Goal: Information Seeking & Learning: Learn about a topic

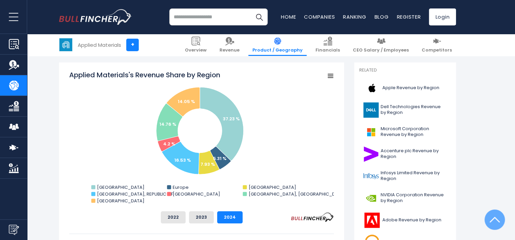
scroll to position [170, 0]
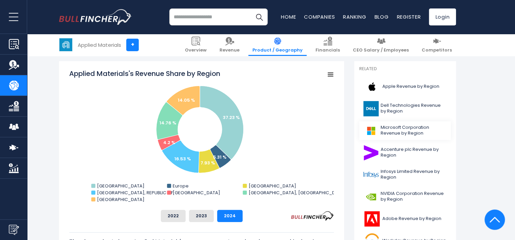
click at [380, 133] on link "Microsoft Corporation Revenue by Region" at bounding box center [405, 131] width 92 height 19
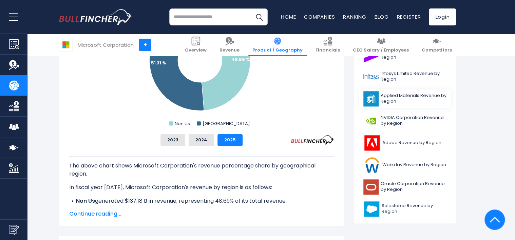
scroll to position [238, 0]
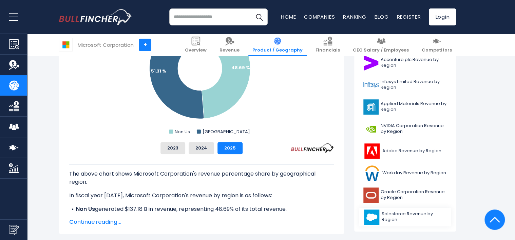
click at [398, 217] on span "Salesforce Revenue by Region" at bounding box center [414, 217] width 65 height 12
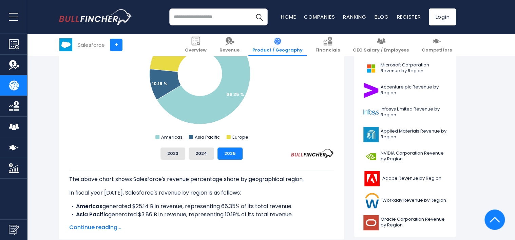
scroll to position [238, 0]
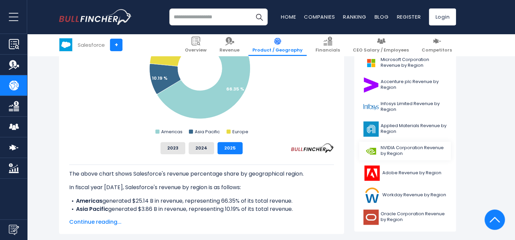
click at [393, 150] on span "NVIDIA Corporation Revenue by Region" at bounding box center [414, 151] width 66 height 12
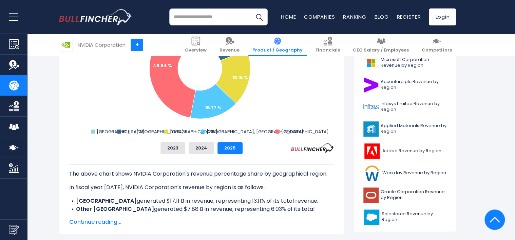
scroll to position [272, 0]
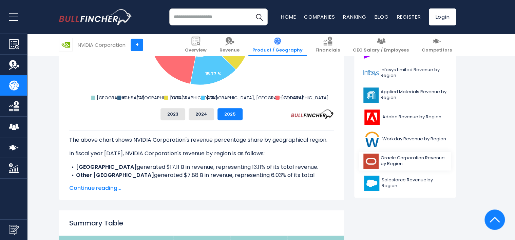
click at [391, 162] on span "Oracle Corporation Revenue by Region" at bounding box center [414, 161] width 66 height 12
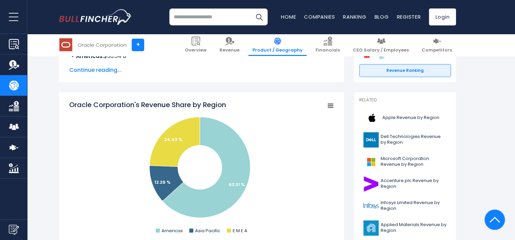
scroll to position [136, 0]
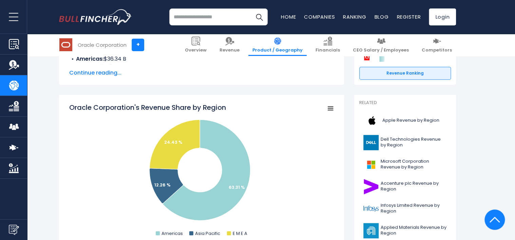
click at [200, 17] on input "search" at bounding box center [218, 16] width 98 height 17
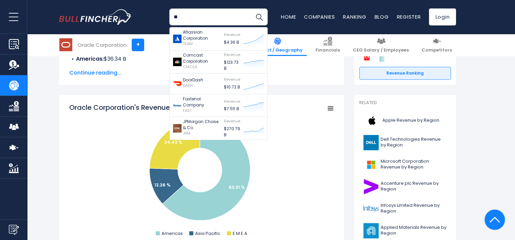
type input "*"
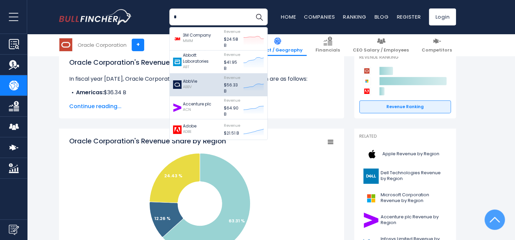
scroll to position [102, 0]
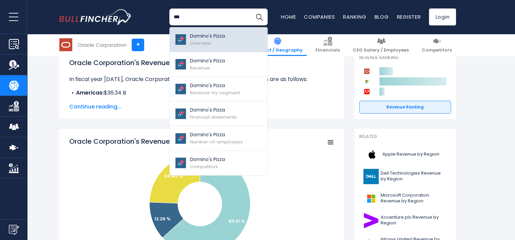
type input "***"
click at [196, 40] on div "Domino's Pizza Overview" at bounding box center [207, 40] width 35 height 14
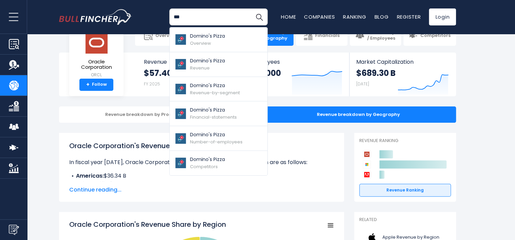
scroll to position [0, 0]
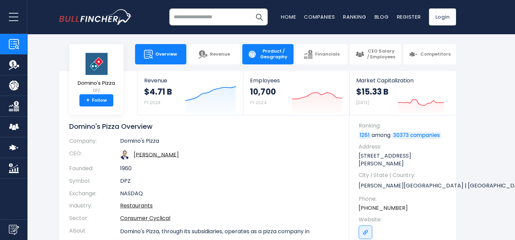
click at [267, 54] on span "Product / Geography" at bounding box center [273, 55] width 29 height 12
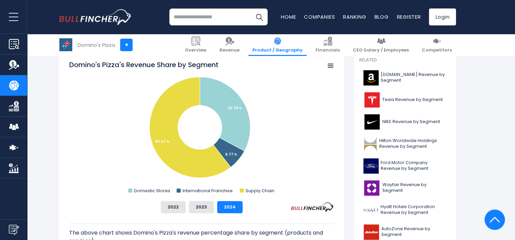
scroll to position [170, 0]
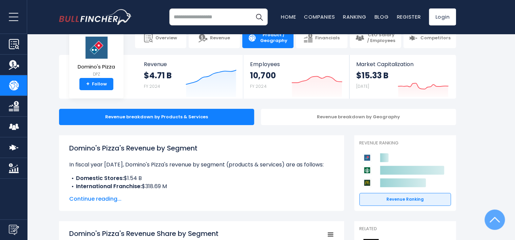
scroll to position [0, 0]
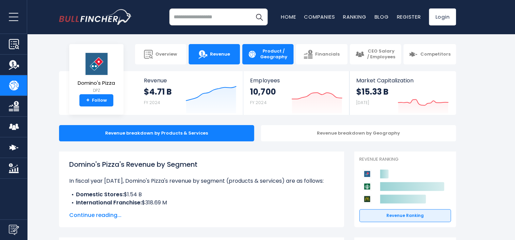
click at [217, 54] on span "Revenue" at bounding box center [220, 55] width 20 height 6
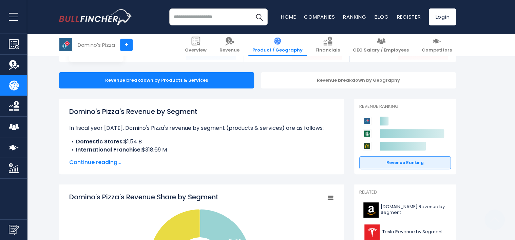
scroll to position [170, 0]
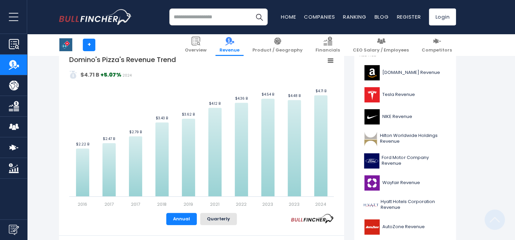
scroll to position [170, 0]
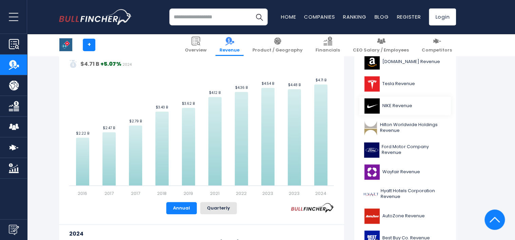
click at [389, 106] on link "NIKE Revenue" at bounding box center [405, 106] width 92 height 19
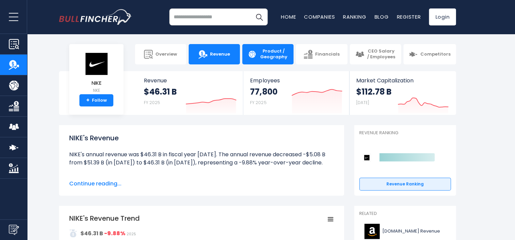
click at [278, 55] on span "Product / Geography" at bounding box center [273, 55] width 29 height 12
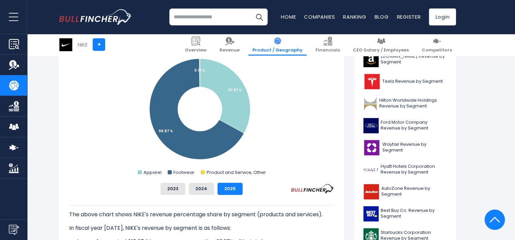
scroll to position [272, 0]
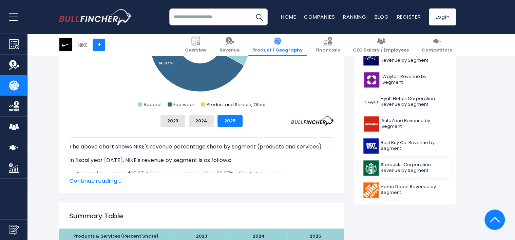
click at [397, 165] on span "Starbucks Corporation Revenue by Segment" at bounding box center [414, 168] width 66 height 12
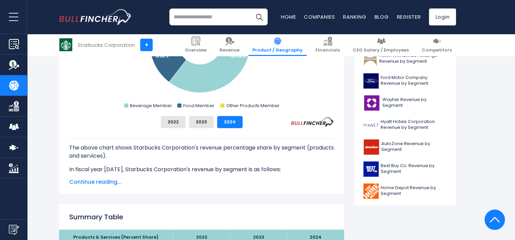
scroll to position [272, 0]
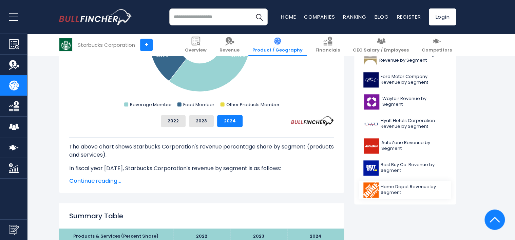
click at [390, 188] on span "Home Depot Revenue by Segment" at bounding box center [414, 190] width 66 height 12
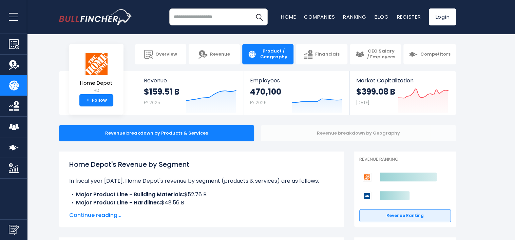
click at [349, 138] on div "Revenue breakdown by Geography" at bounding box center [358, 133] width 195 height 16
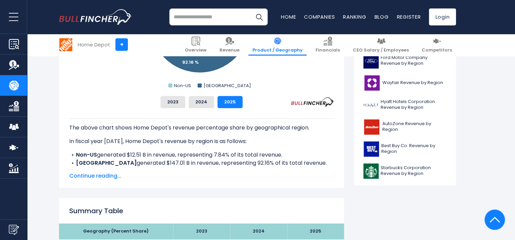
scroll to position [306, 0]
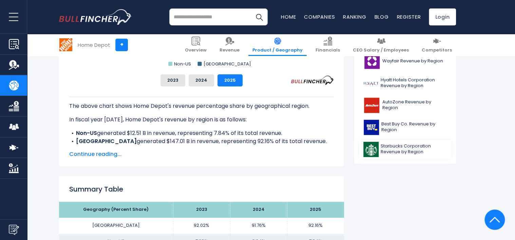
click at [390, 145] on span "Starbucks Corporation Revenue by Region" at bounding box center [414, 150] width 66 height 12
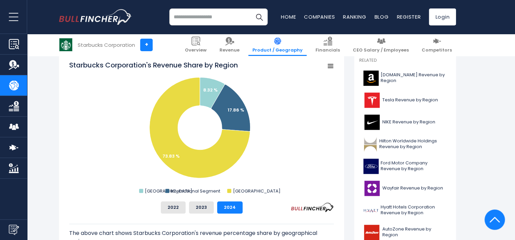
scroll to position [170, 0]
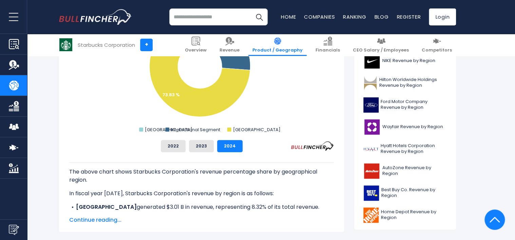
scroll to position [204, 0]
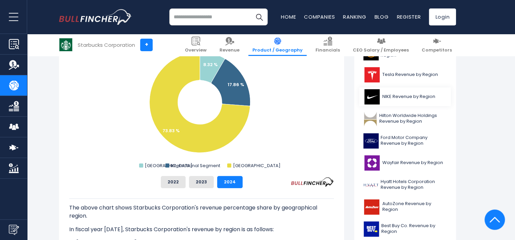
click at [401, 98] on span "NIKE Revenue by Region" at bounding box center [409, 97] width 53 height 6
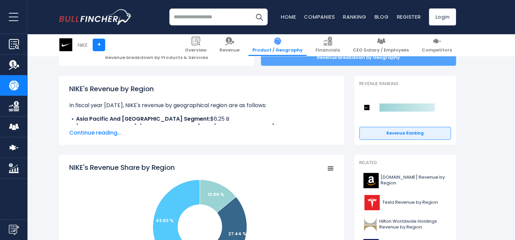
scroll to position [34, 0]
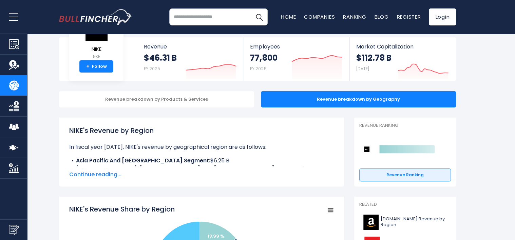
click at [191, 14] on input "search" at bounding box center [218, 16] width 98 height 17
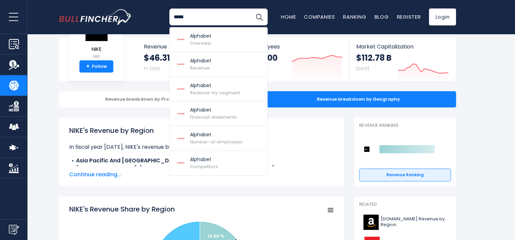
type input "*****"
click at [214, 39] on link "Alphabet Overview" at bounding box center [219, 39] width 98 height 25
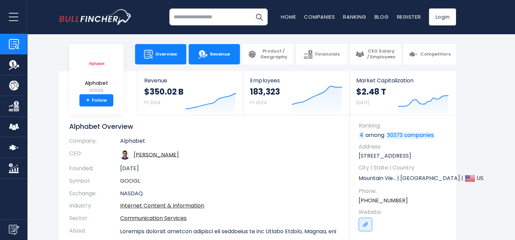
click at [218, 53] on span "Revenue" at bounding box center [220, 55] width 20 height 6
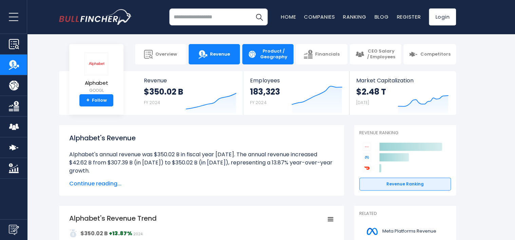
click at [272, 54] on span "Product / Geography" at bounding box center [273, 55] width 29 height 12
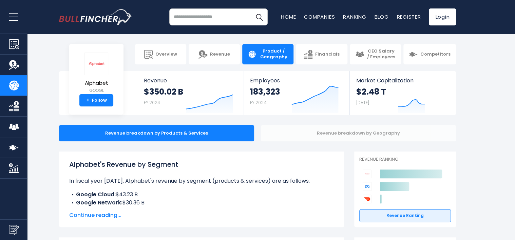
click at [329, 132] on div "Revenue breakdown by Geography" at bounding box center [358, 133] width 195 height 16
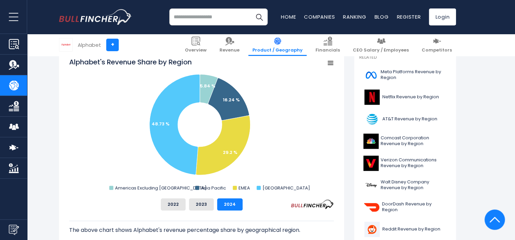
scroll to position [170, 0]
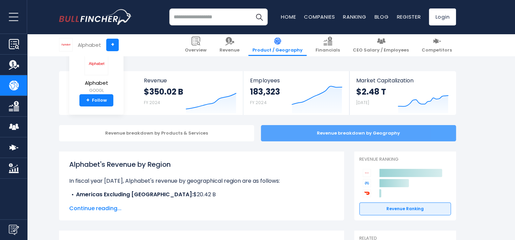
scroll to position [0, 0]
